Goal: Task Accomplishment & Management: Complete application form

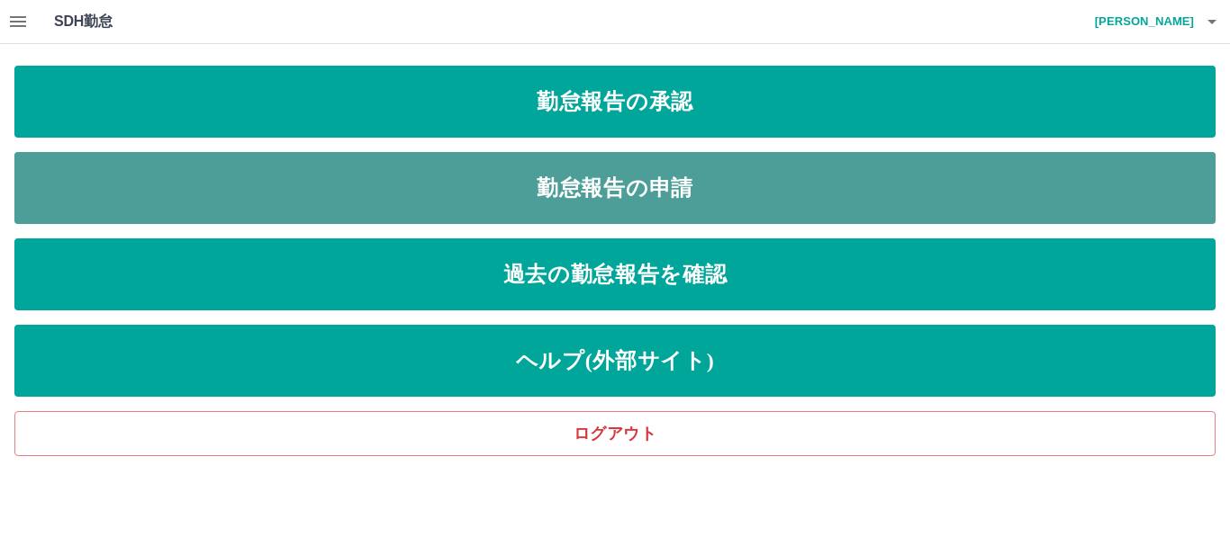
click at [756, 217] on link "勤怠報告の申請" at bounding box center [614, 188] width 1201 height 72
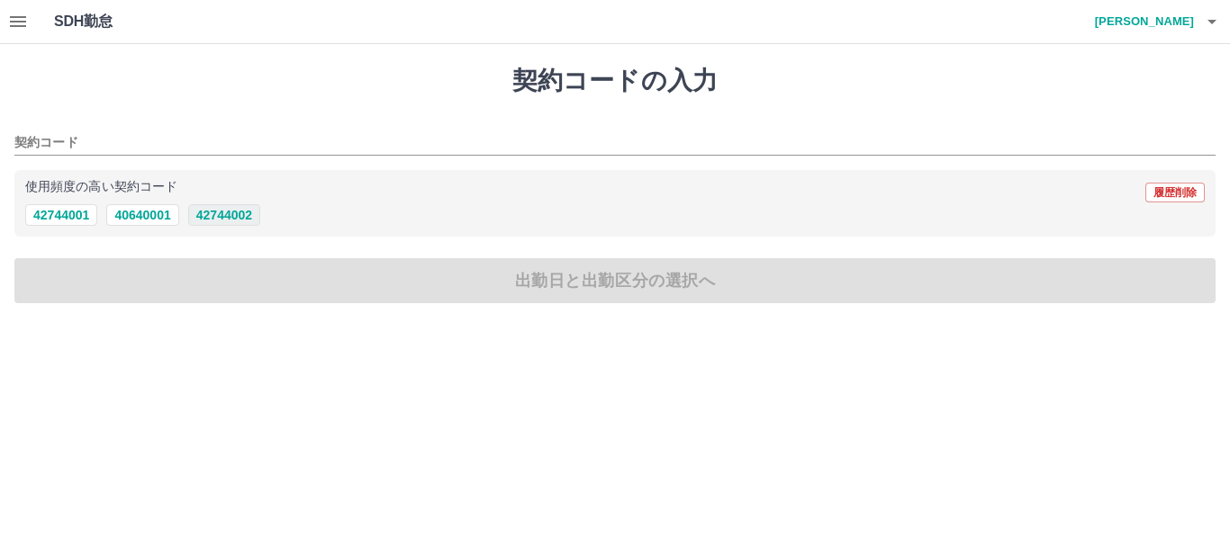
click at [214, 212] on button "42744002" at bounding box center [224, 215] width 72 height 22
type input "********"
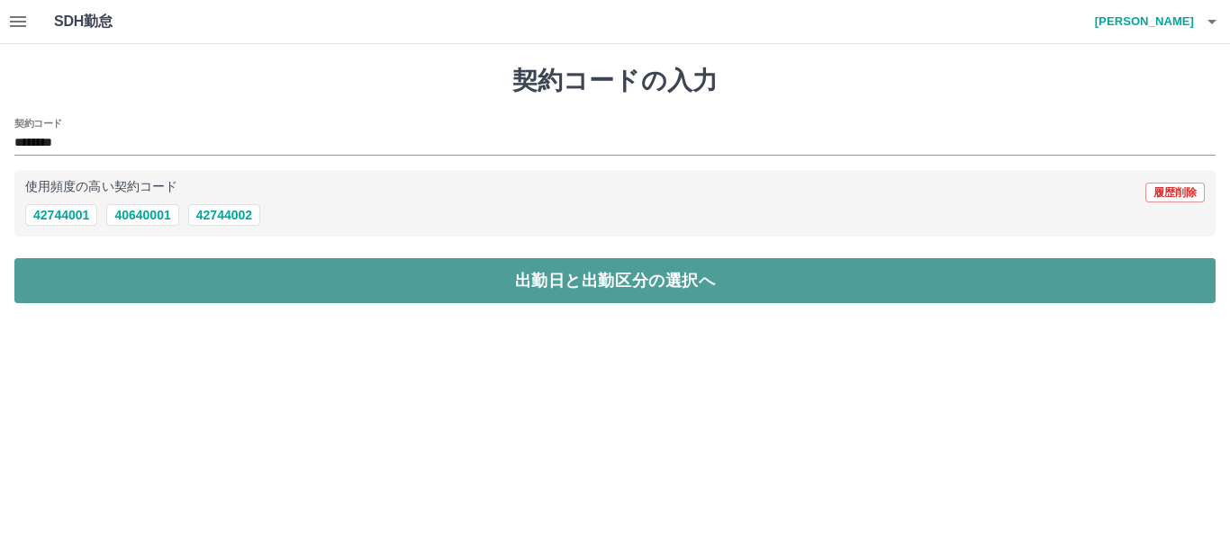
click at [246, 260] on button "出勤日と出勤区分の選択へ" at bounding box center [614, 280] width 1201 height 45
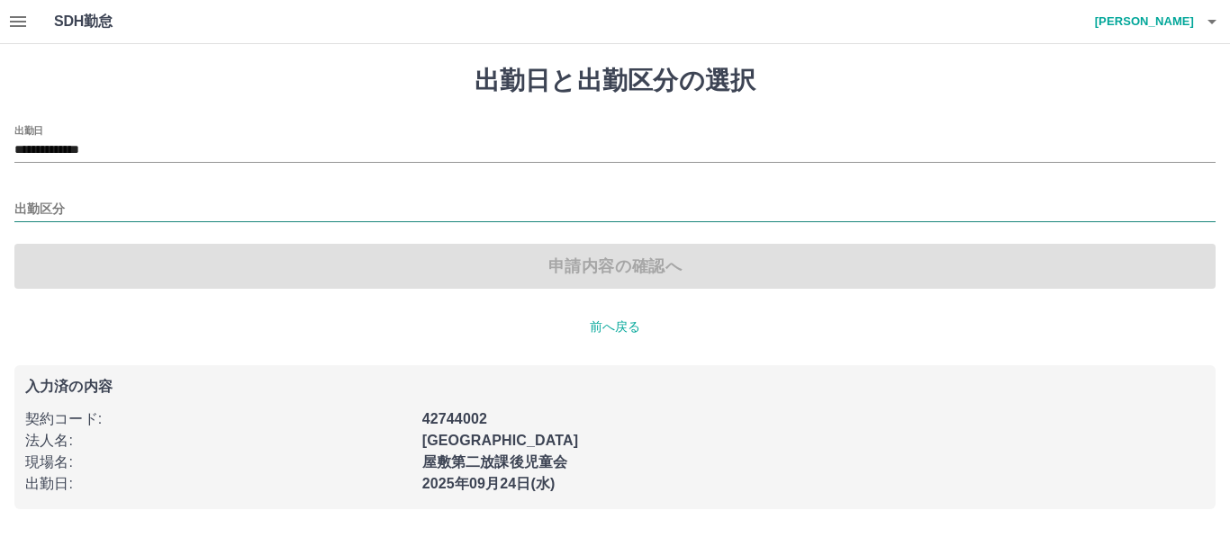
click at [150, 204] on input "出勤区分" at bounding box center [614, 210] width 1201 height 23
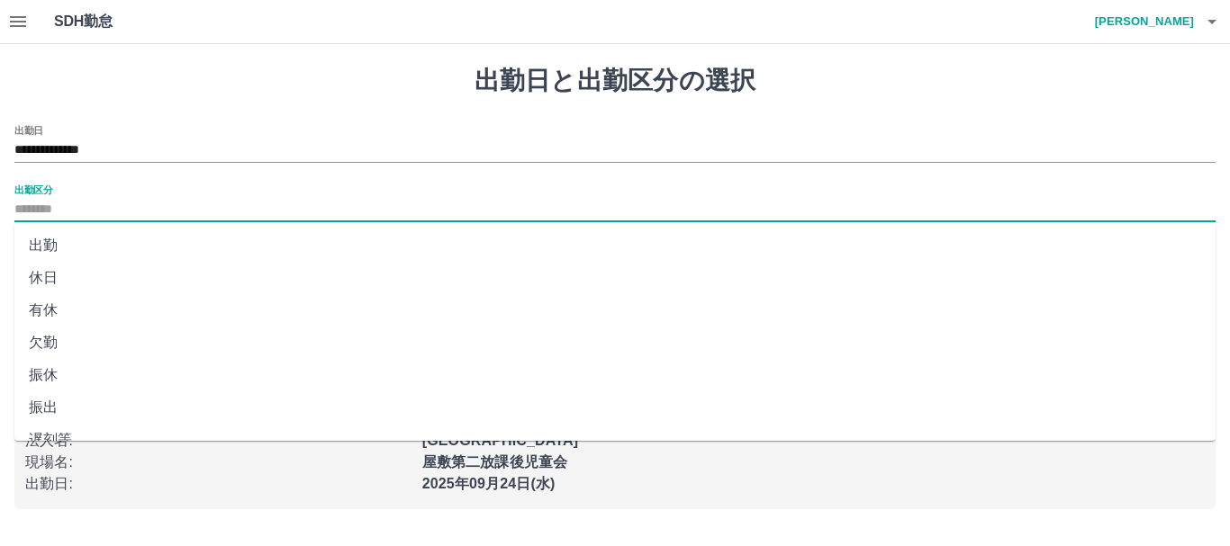
click at [51, 248] on li "出勤" at bounding box center [614, 246] width 1201 height 32
type input "**"
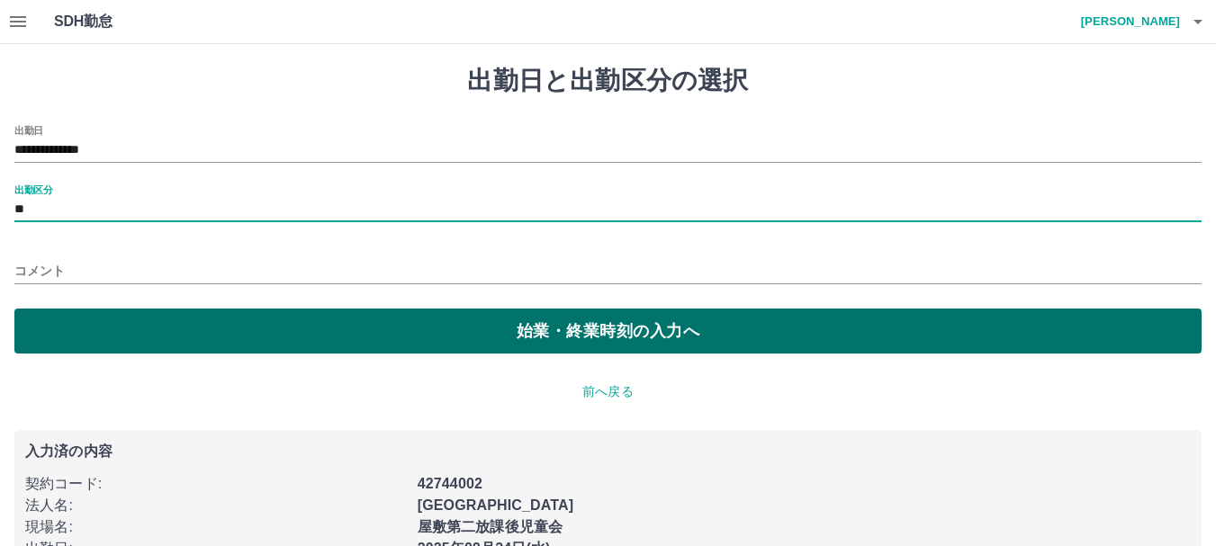
click at [93, 313] on button "始業・終業時刻の入力へ" at bounding box center [607, 331] width 1187 height 45
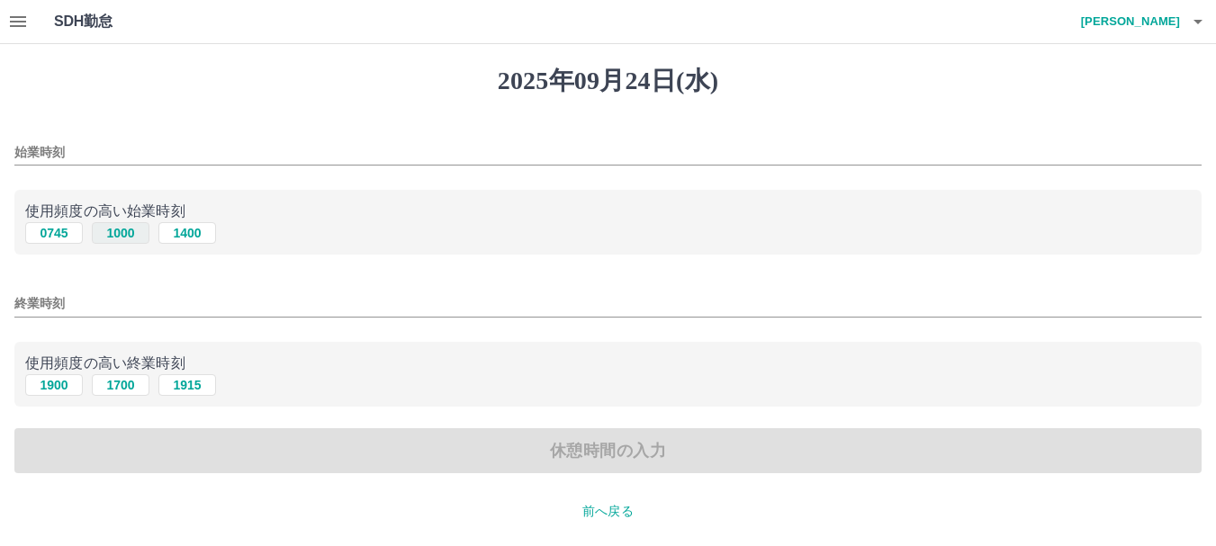
click at [109, 233] on button "1000" at bounding box center [121, 233] width 58 height 22
type input "****"
drag, startPoint x: 72, startPoint y: 307, endPoint x: 77, endPoint y: 297, distance: 11.3
click at [72, 306] on input "終業時刻" at bounding box center [607, 304] width 1187 height 26
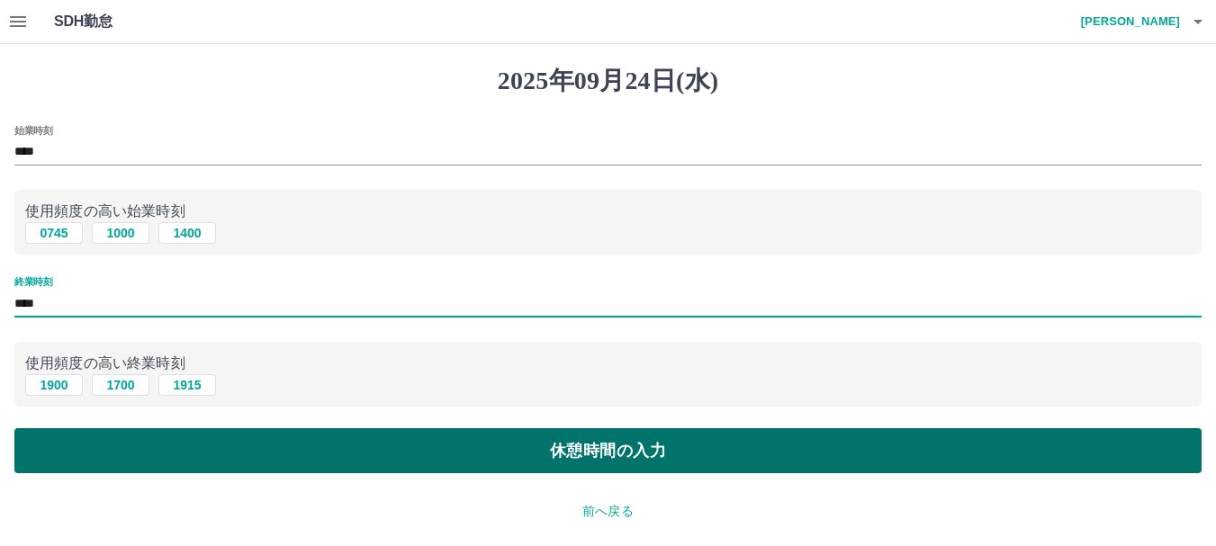
type input "****"
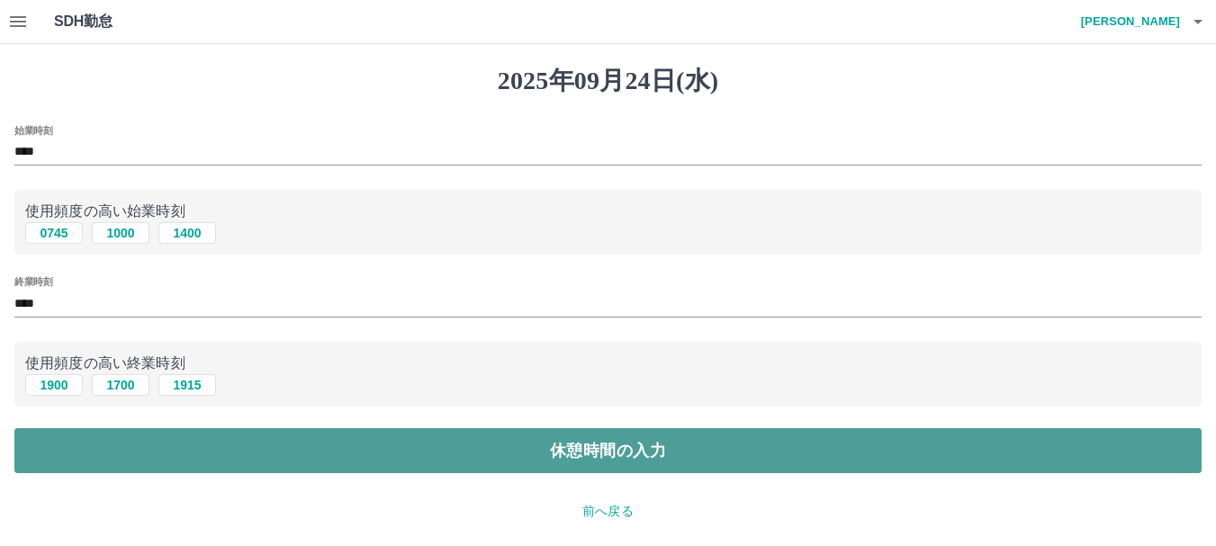
click at [335, 456] on button "休憩時間の入力" at bounding box center [607, 450] width 1187 height 45
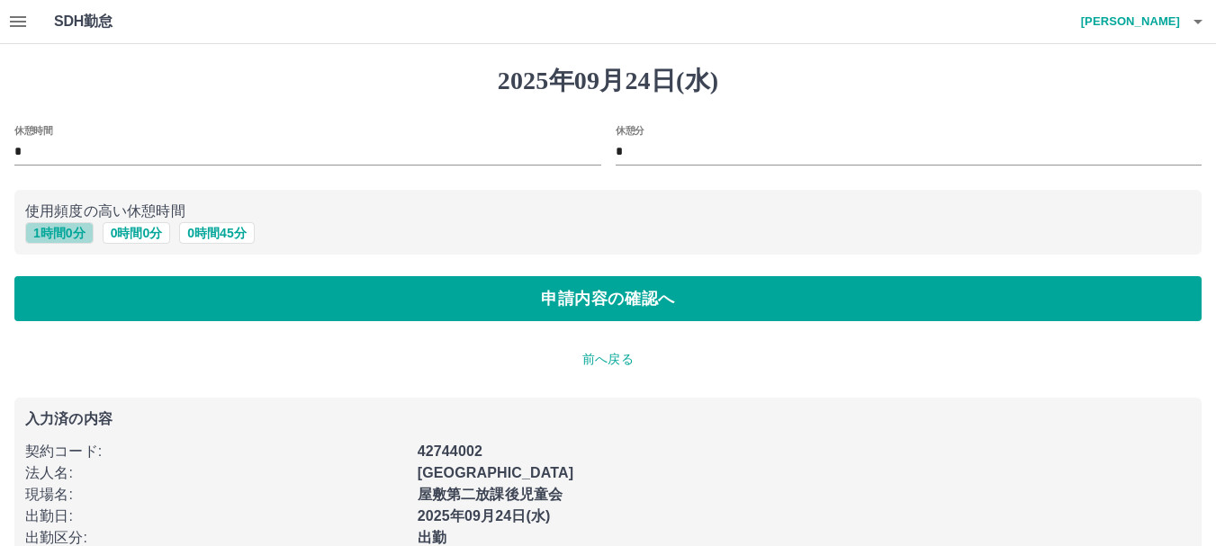
click at [74, 234] on button "1 時間 0 分" at bounding box center [59, 233] width 68 height 22
type input "*"
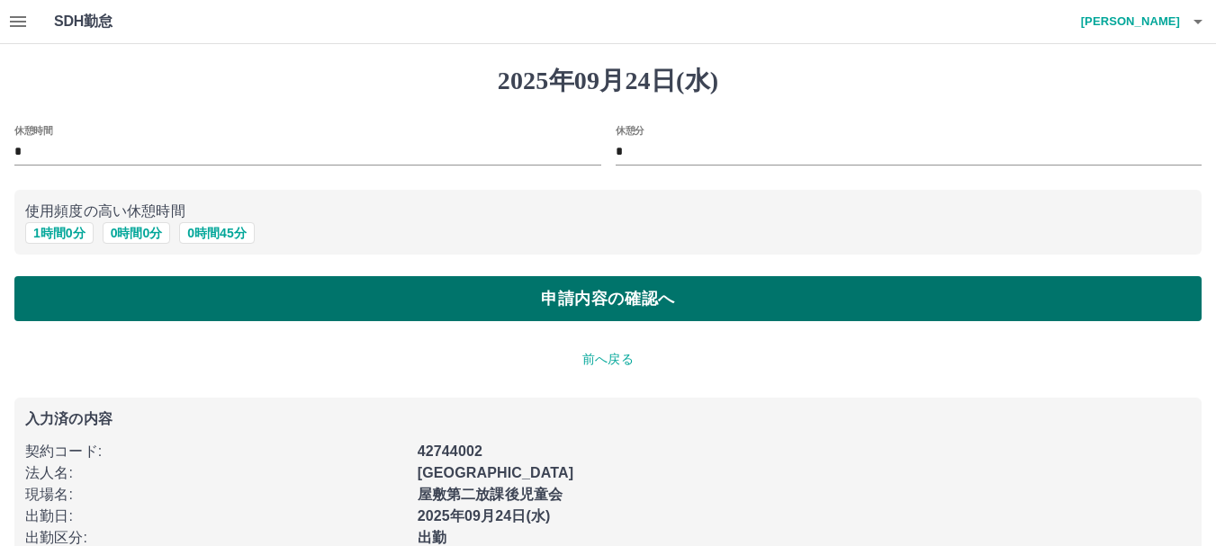
click at [137, 317] on button "申請内容の確認へ" at bounding box center [607, 298] width 1187 height 45
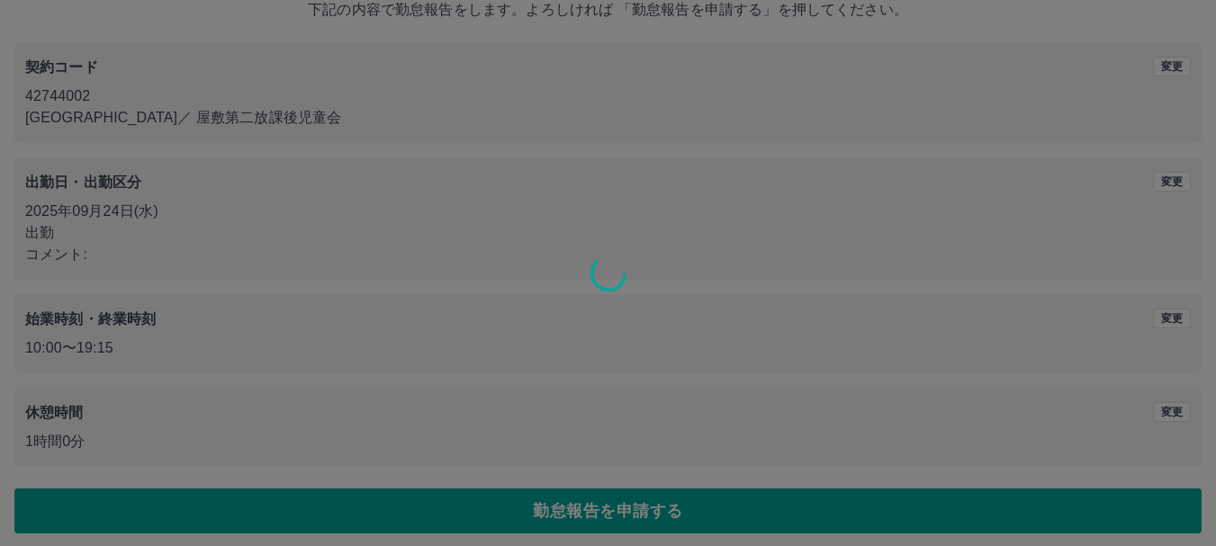
scroll to position [128, 0]
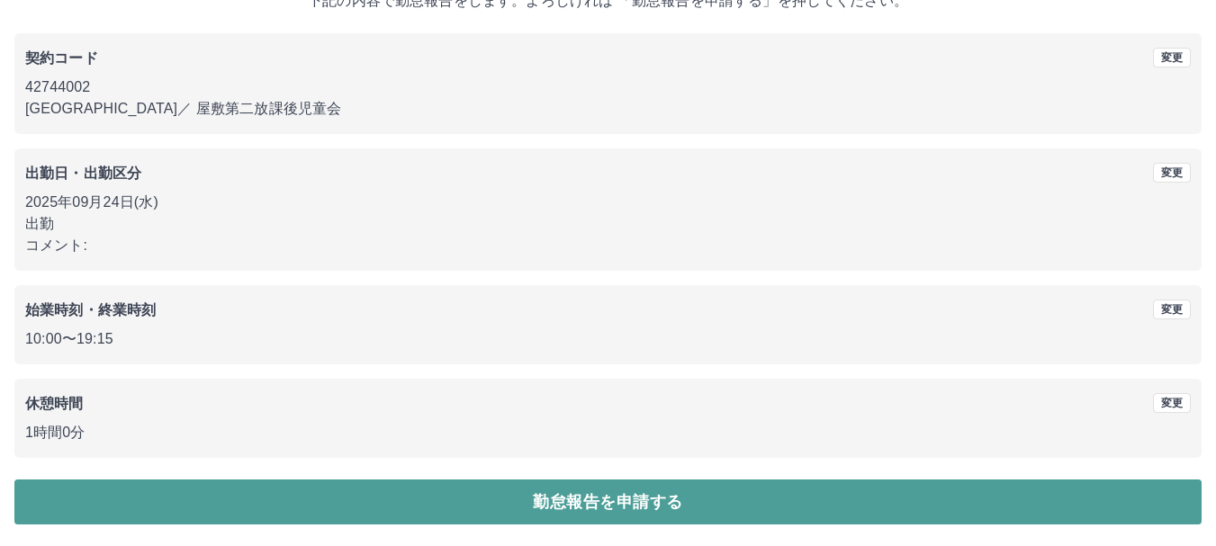
click at [643, 481] on button "勤怠報告を申請する" at bounding box center [607, 502] width 1187 height 45
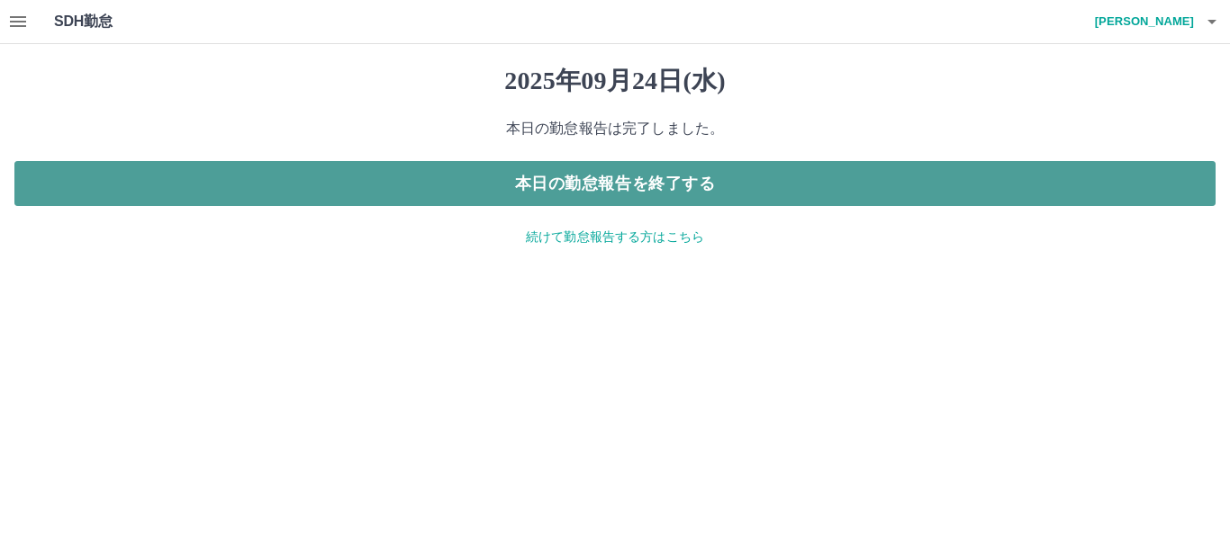
click at [766, 181] on button "本日の勤怠報告を終了する" at bounding box center [614, 183] width 1201 height 45
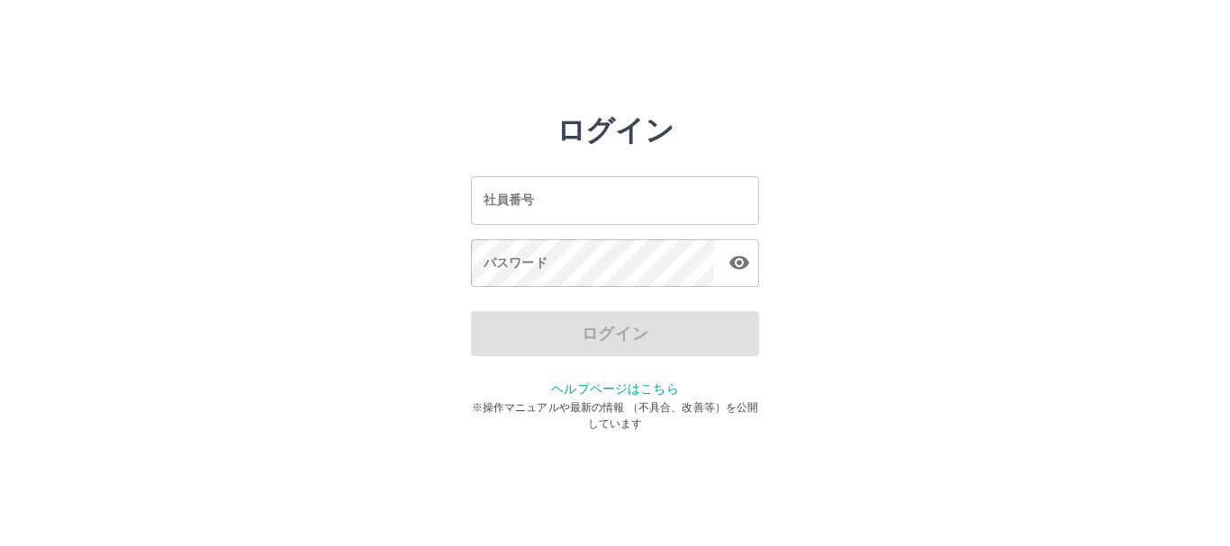
click at [540, 203] on input "社員番号" at bounding box center [615, 200] width 288 height 48
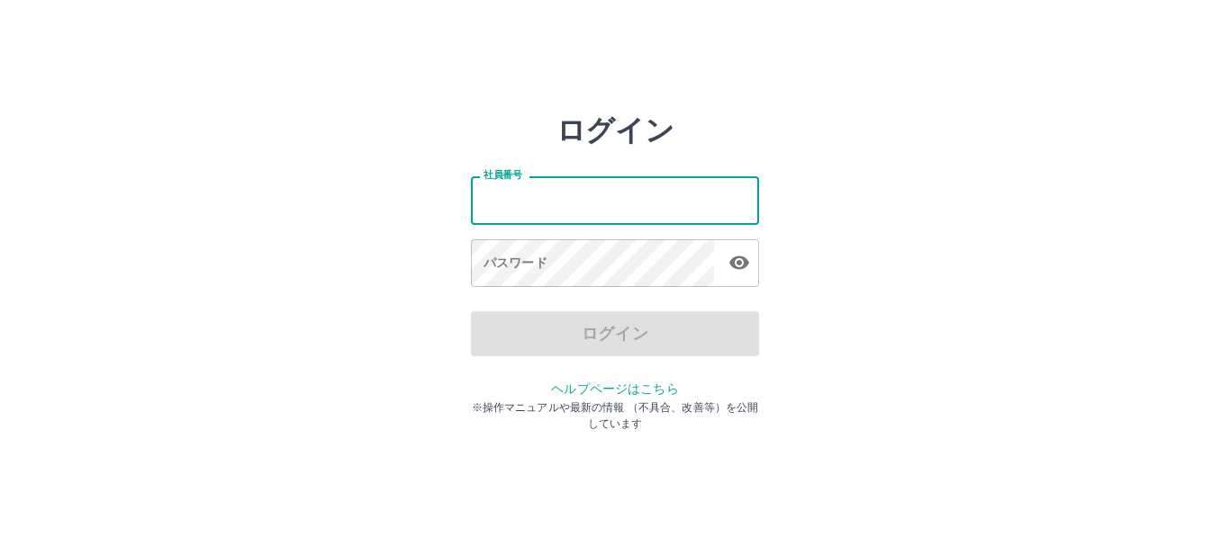
click at [550, 196] on input "社員番号" at bounding box center [615, 200] width 288 height 48
type input "*******"
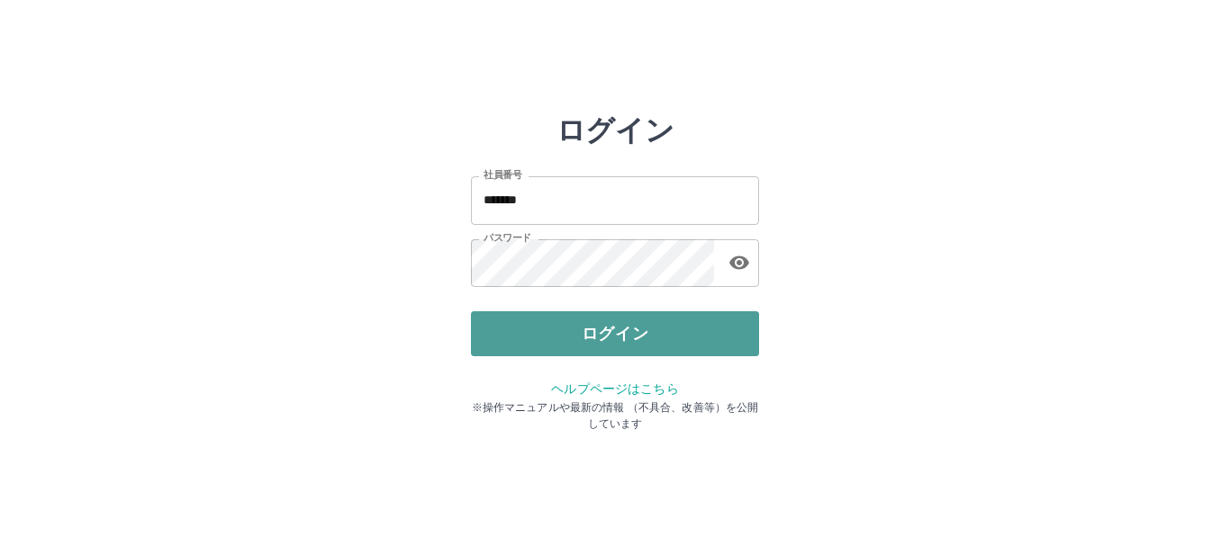
click at [532, 328] on button "ログイン" at bounding box center [615, 333] width 288 height 45
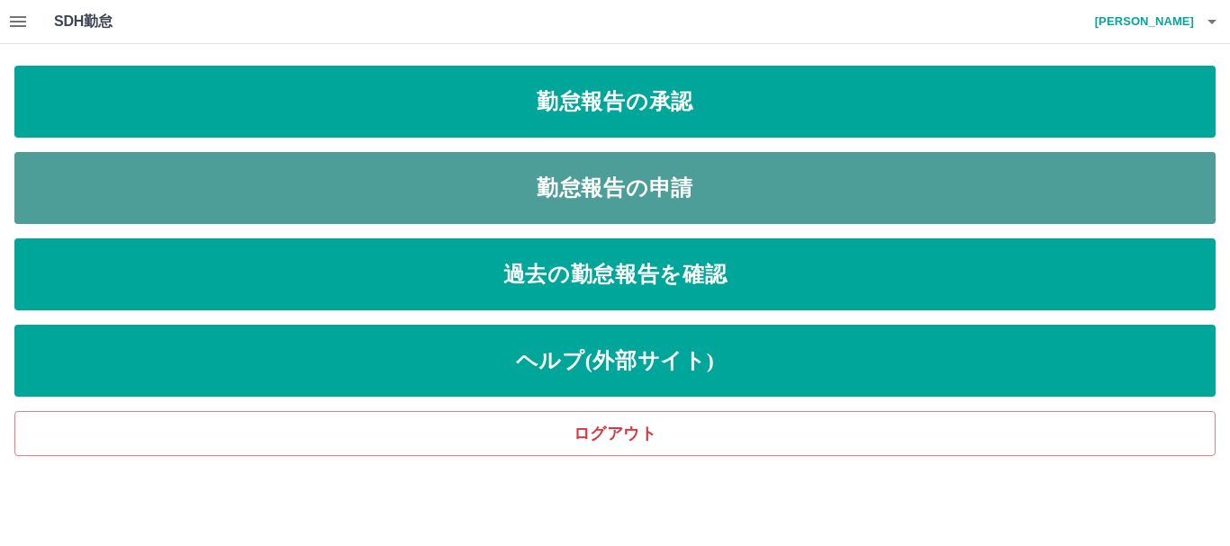
click at [540, 189] on link "勤怠報告の申請" at bounding box center [614, 188] width 1201 height 72
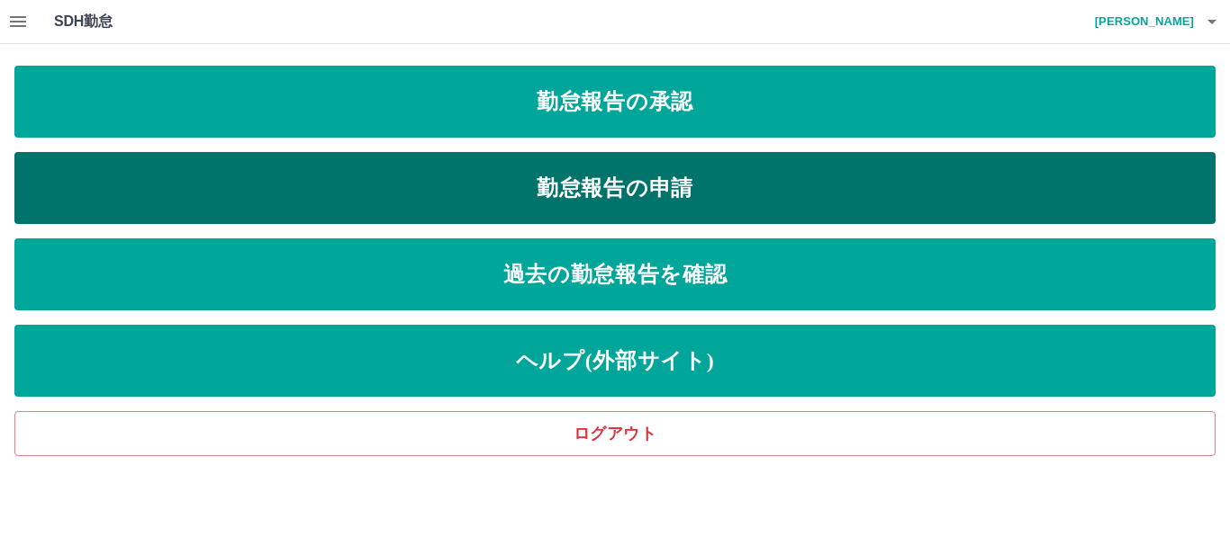
click at [541, 187] on link "勤怠報告の申請" at bounding box center [614, 188] width 1201 height 72
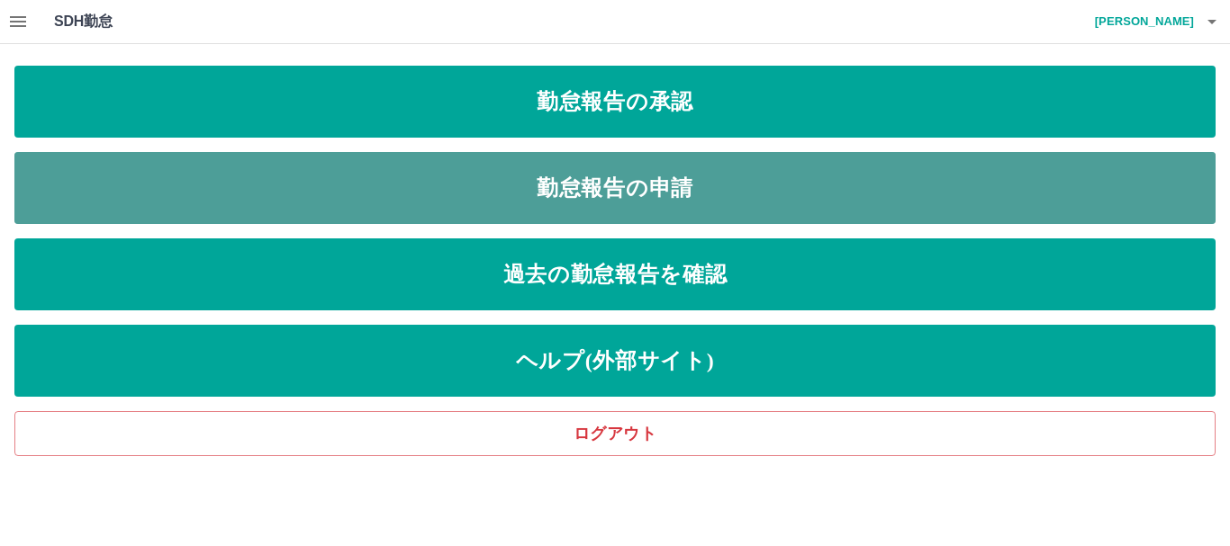
click at [541, 187] on link "勤怠報告の申請" at bounding box center [614, 188] width 1201 height 72
click at [527, 196] on link "勤怠報告の申請" at bounding box center [614, 188] width 1201 height 72
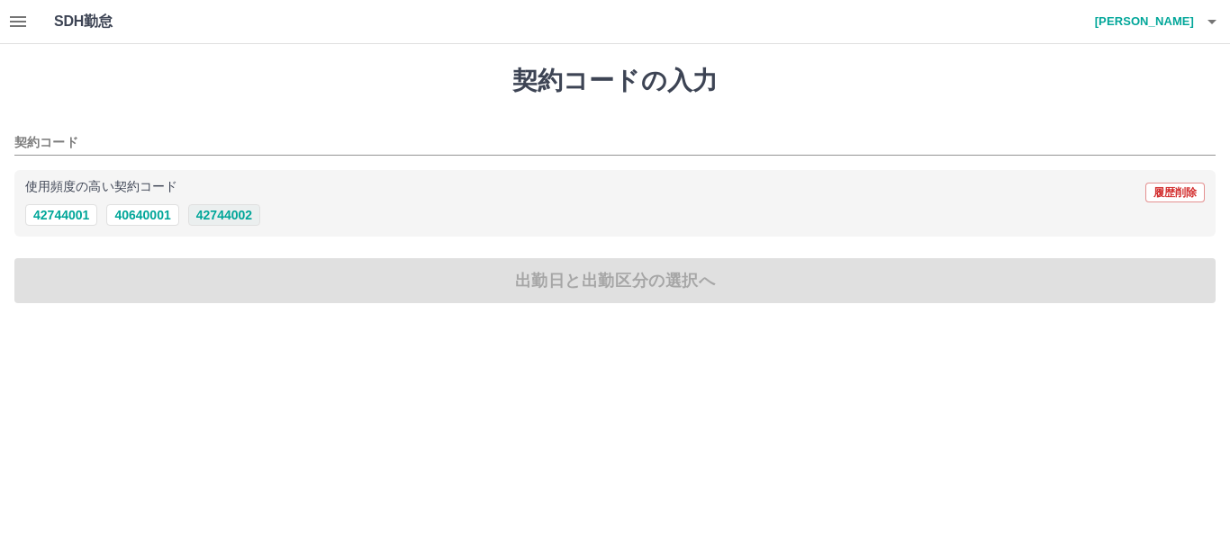
click at [226, 218] on button "42744002" at bounding box center [224, 215] width 72 height 22
type input "********"
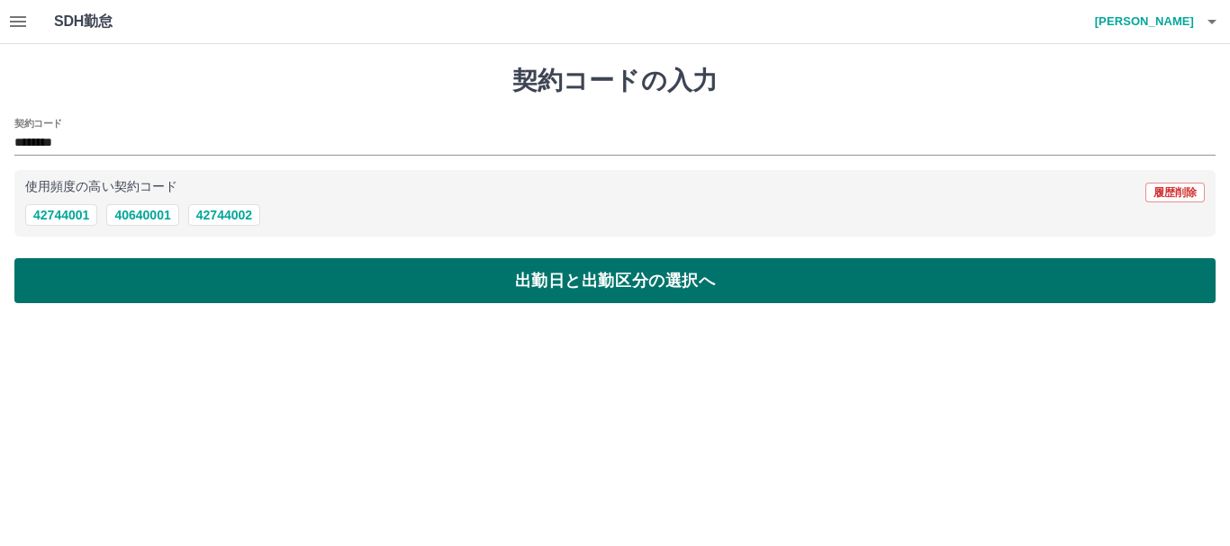
click at [248, 269] on button "出勤日と出勤区分の選択へ" at bounding box center [614, 280] width 1201 height 45
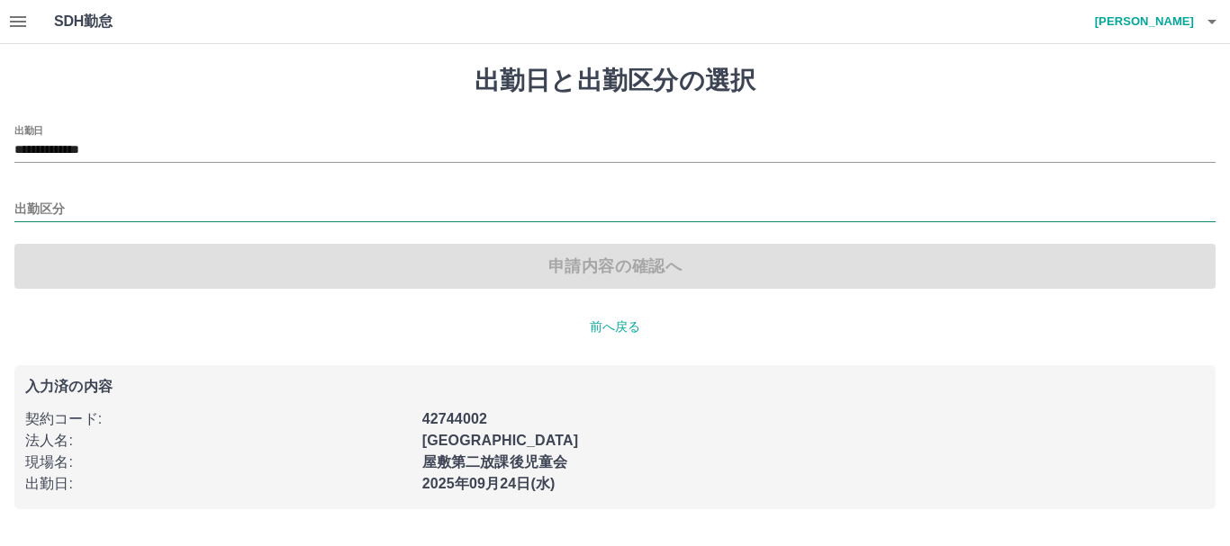
click at [52, 204] on input "出勤区分" at bounding box center [614, 210] width 1201 height 23
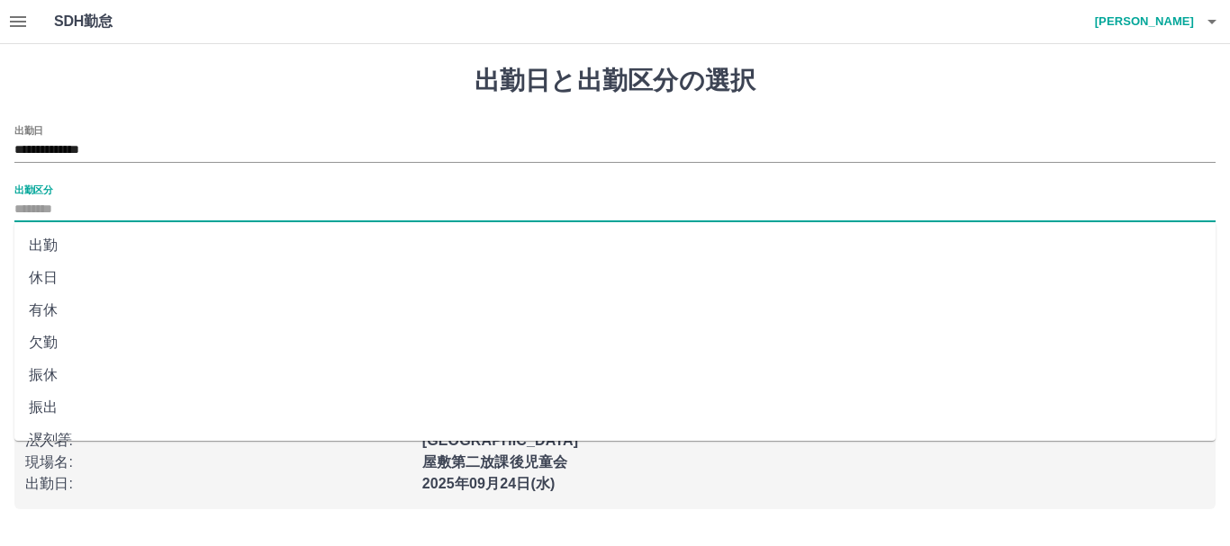
click at [57, 246] on li "出勤" at bounding box center [614, 246] width 1201 height 32
type input "**"
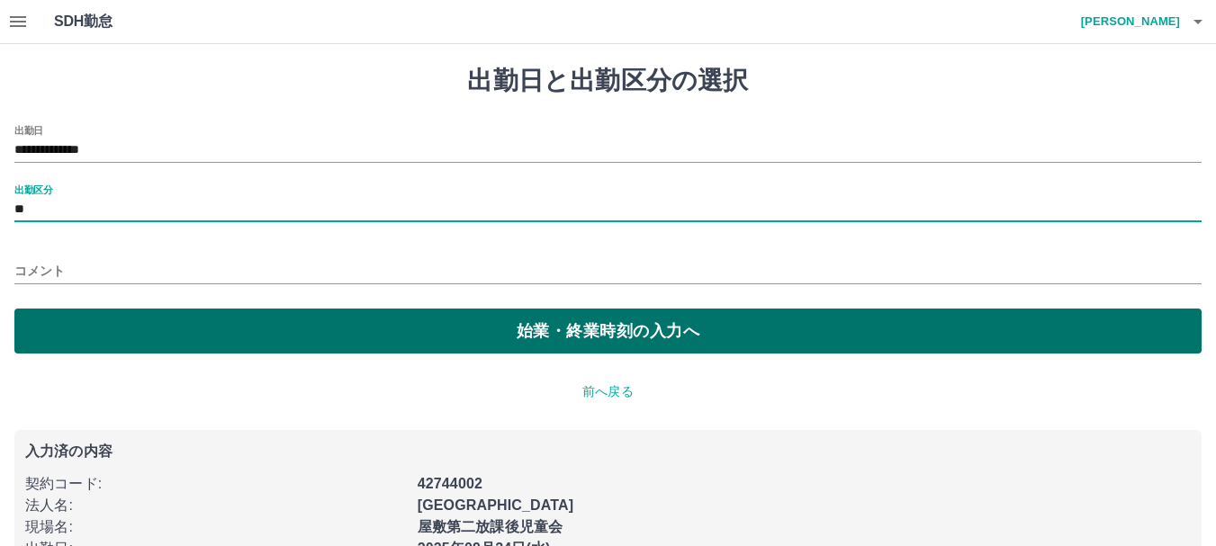
click at [146, 329] on button "始業・終業時刻の入力へ" at bounding box center [607, 331] width 1187 height 45
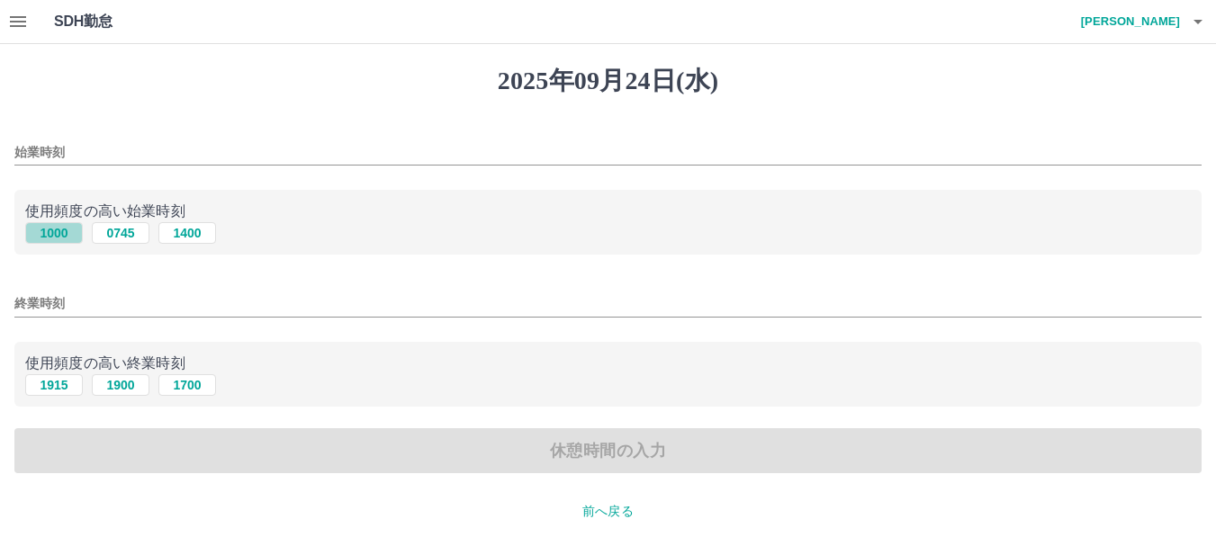
click at [68, 237] on button "1000" at bounding box center [54, 233] width 58 height 22
type input "****"
click at [117, 388] on button "1900" at bounding box center [121, 385] width 58 height 22
type input "****"
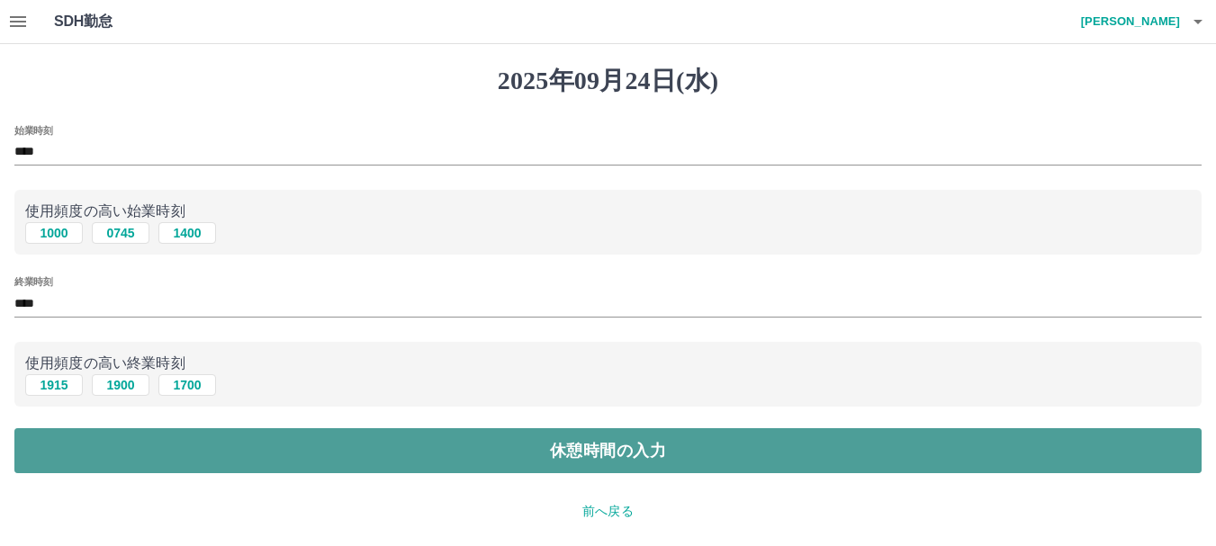
click at [141, 447] on button "休憩時間の入力" at bounding box center [607, 450] width 1187 height 45
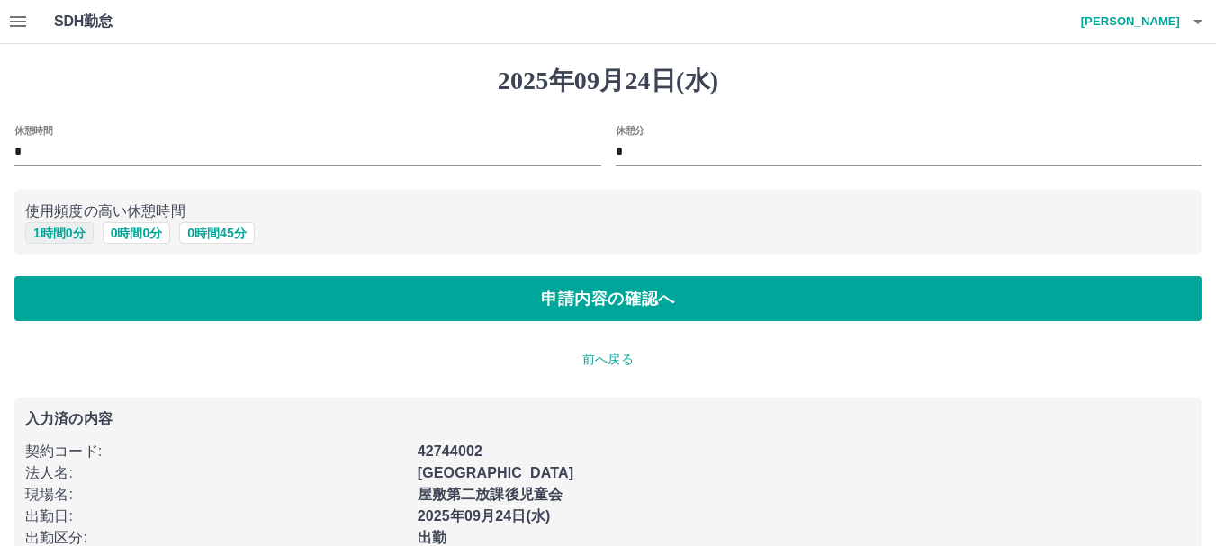
click at [54, 231] on button "1 時間 0 分" at bounding box center [59, 233] width 68 height 22
type input "*"
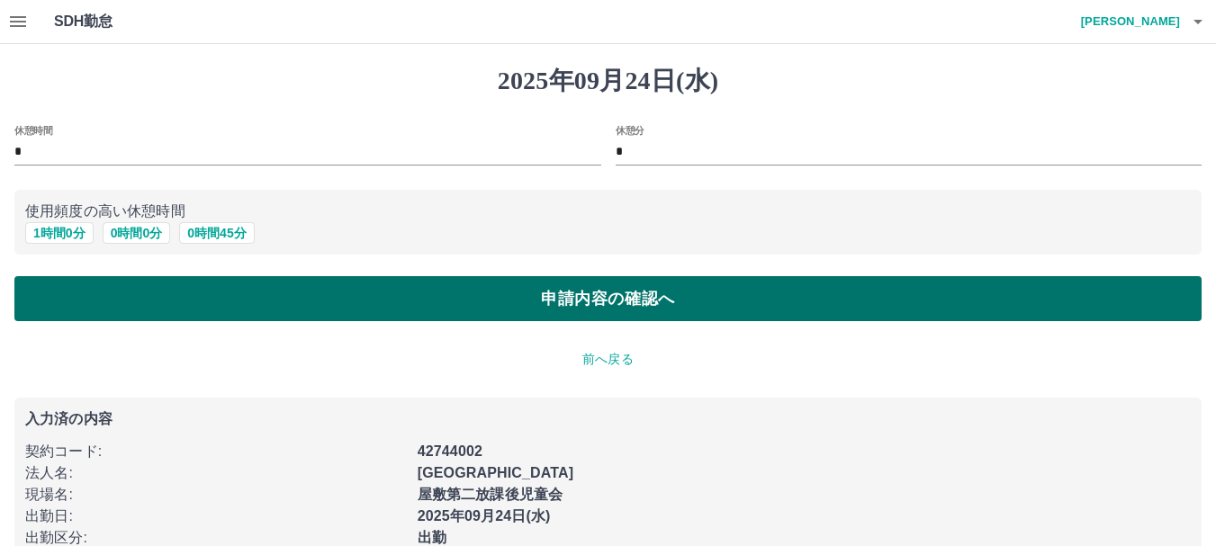
click at [240, 298] on button "申請内容の確認へ" at bounding box center [607, 298] width 1187 height 45
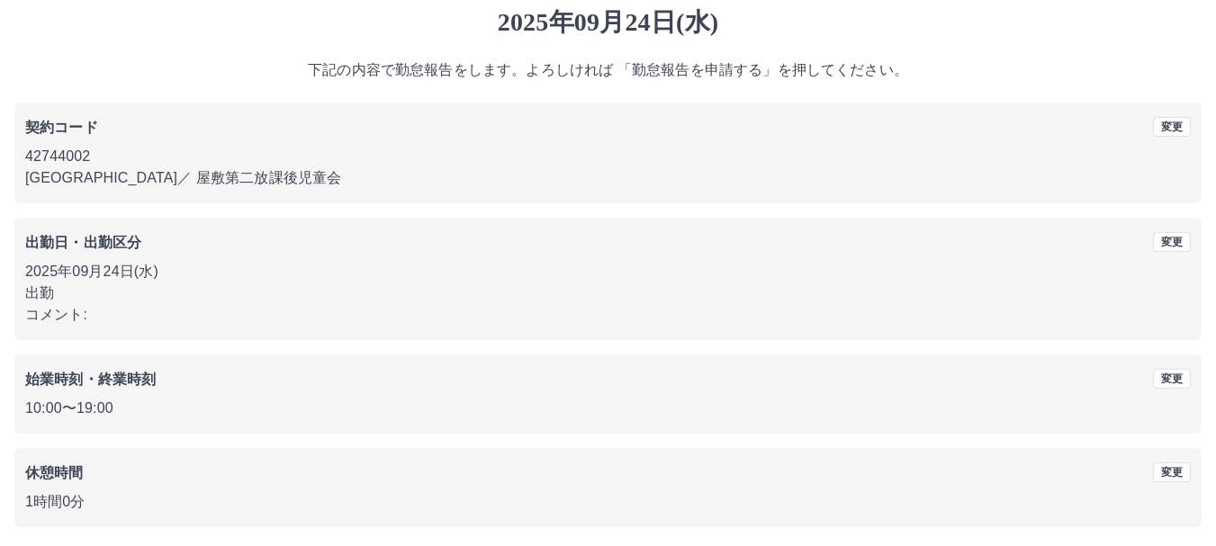
scroll to position [128, 0]
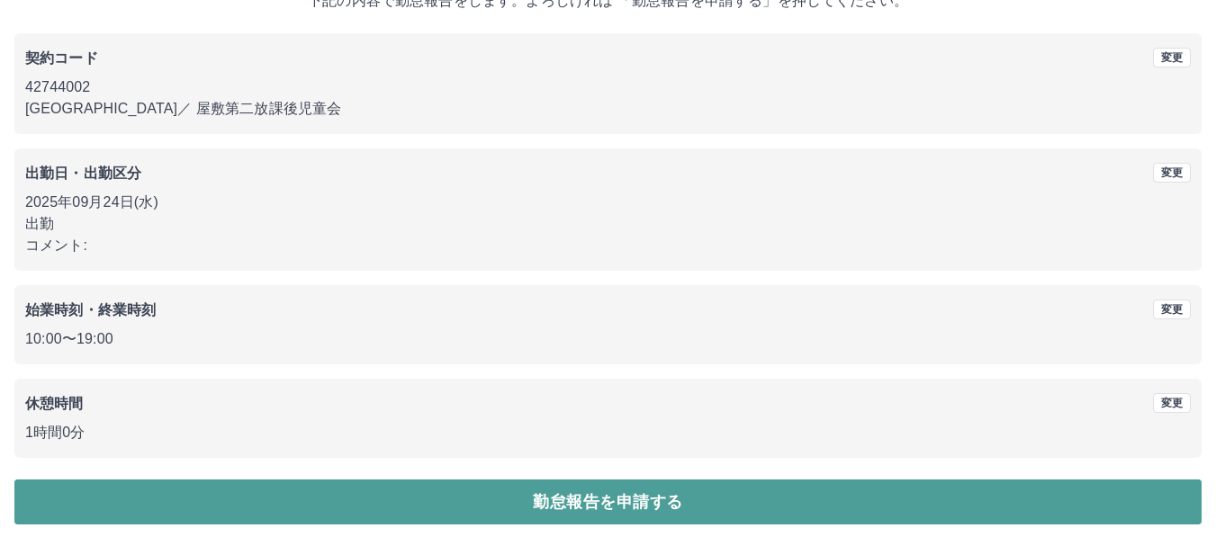
click at [445, 499] on button "勤怠報告を申請する" at bounding box center [607, 502] width 1187 height 45
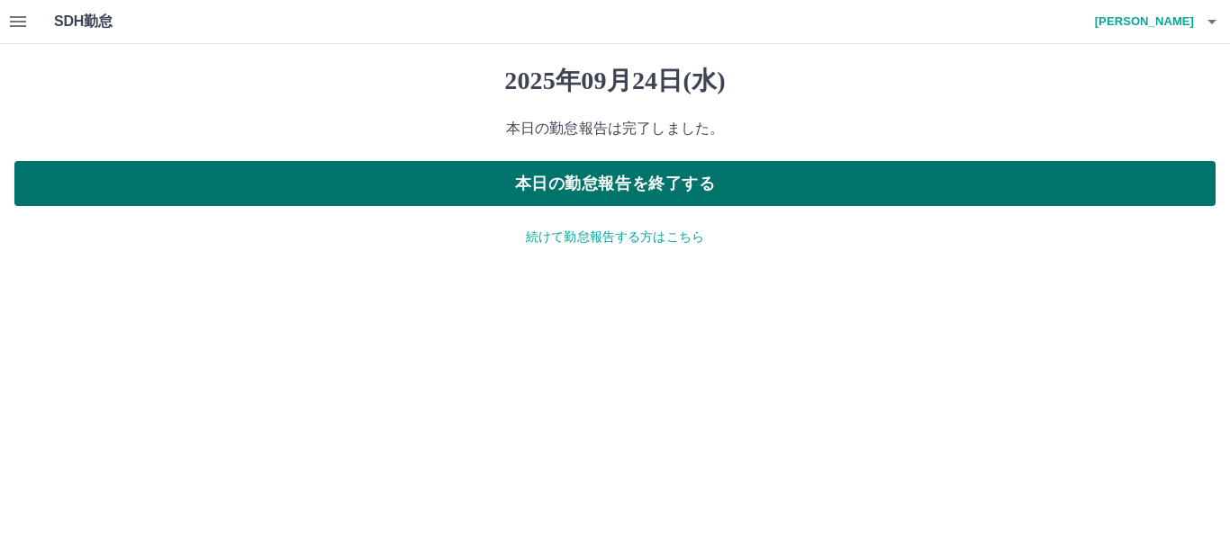
click at [624, 183] on button "本日の勤怠報告を終了する" at bounding box center [614, 183] width 1201 height 45
